Goal: Find specific page/section: Find specific page/section

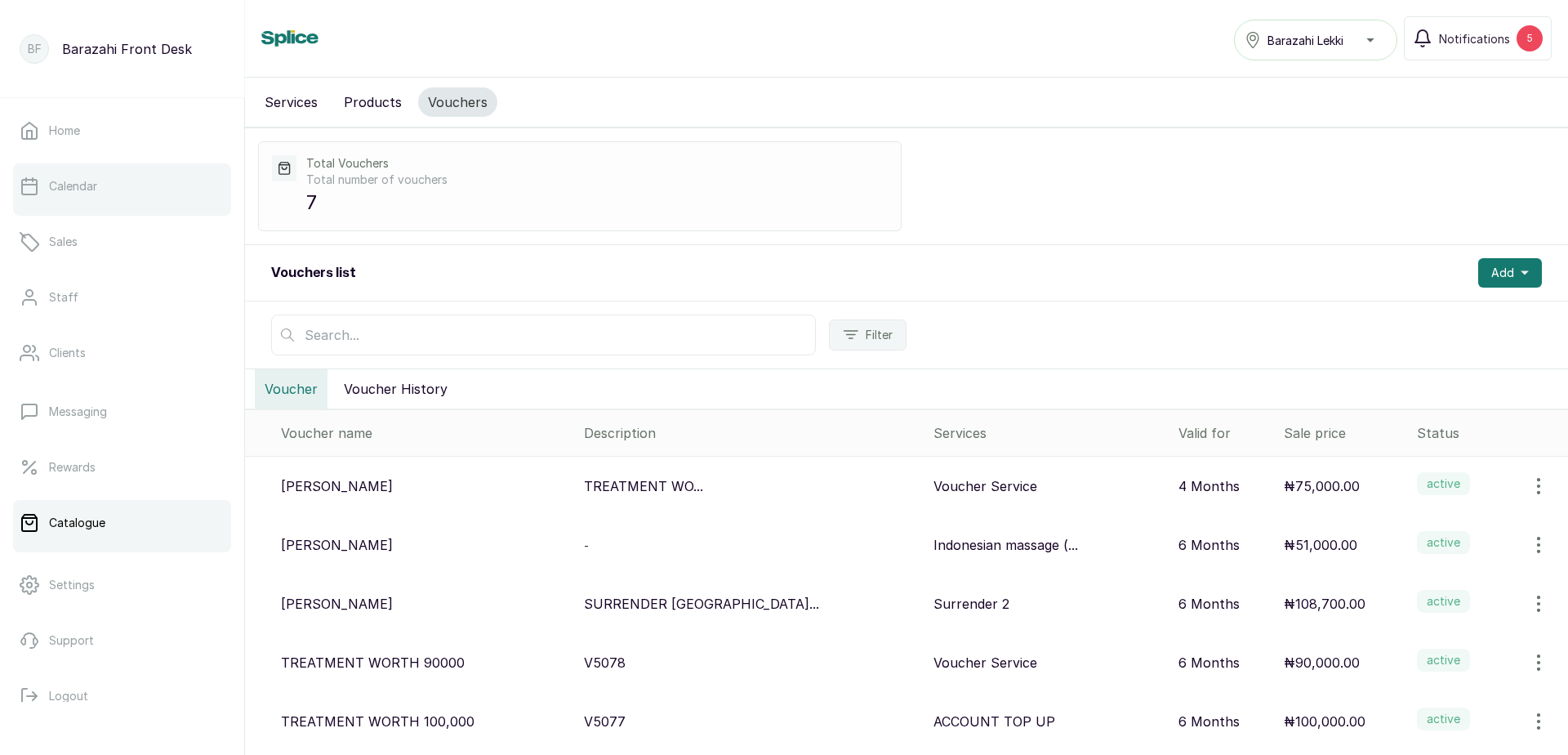
click at [74, 186] on p "Calendar" at bounding box center [73, 186] width 48 height 16
